Goal: Transaction & Acquisition: Purchase product/service

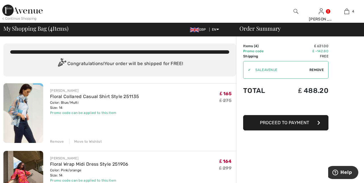
click at [302, 126] on button "Proceed to Payment" at bounding box center [285, 122] width 85 height 15
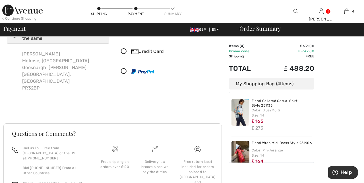
scroll to position [34, 0]
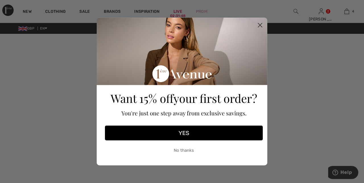
click at [260, 28] on circle "Close dialog" at bounding box center [259, 24] width 9 height 9
